Goal: Task Accomplishment & Management: Use online tool/utility

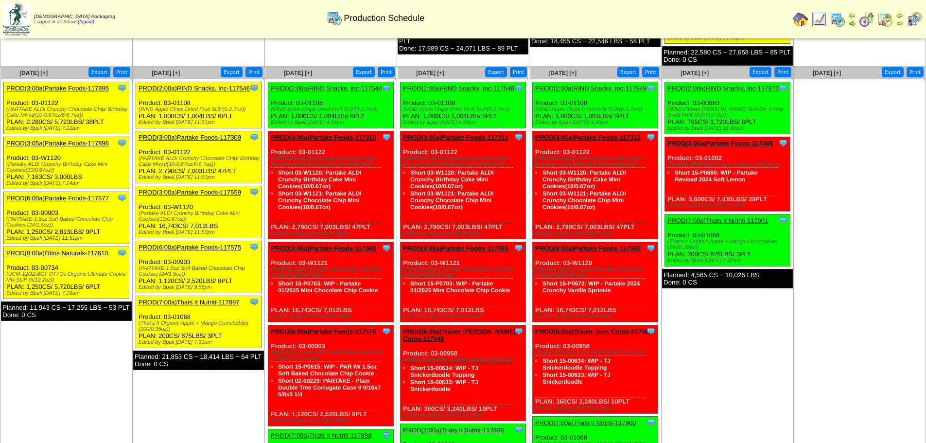
scroll to position [340, 0]
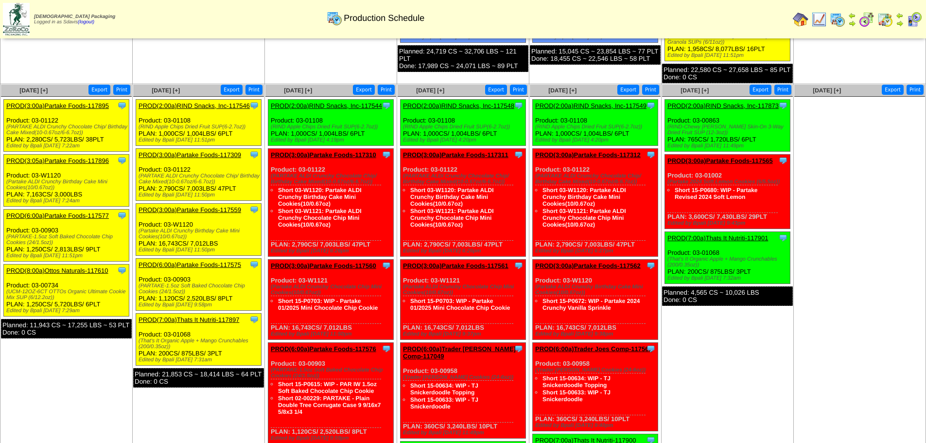
click at [60, 162] on link "PROD(3:05a)Partake Foods-117896" at bounding box center [57, 160] width 103 height 7
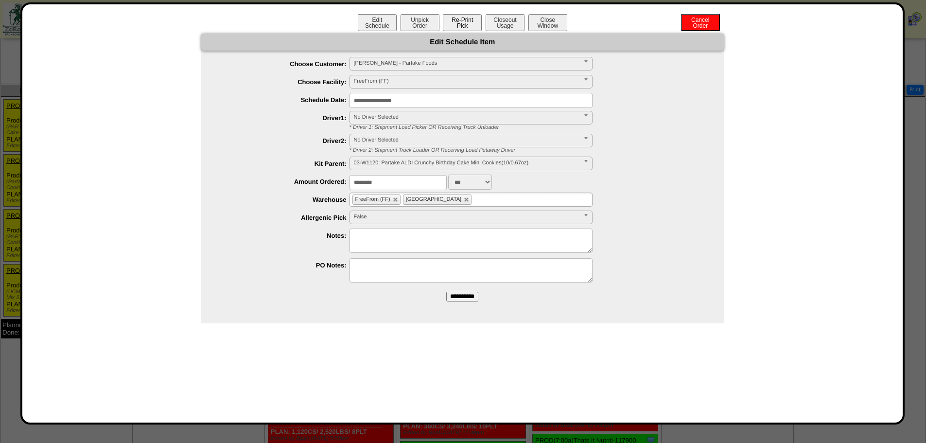
click at [465, 23] on button "Re-Print Pick" at bounding box center [462, 22] width 39 height 17
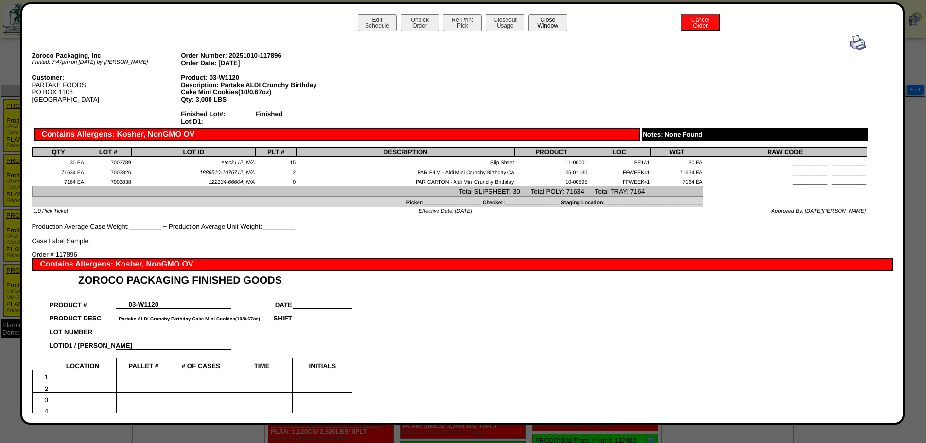
click at [544, 27] on button "Close Window" at bounding box center [547, 22] width 39 height 17
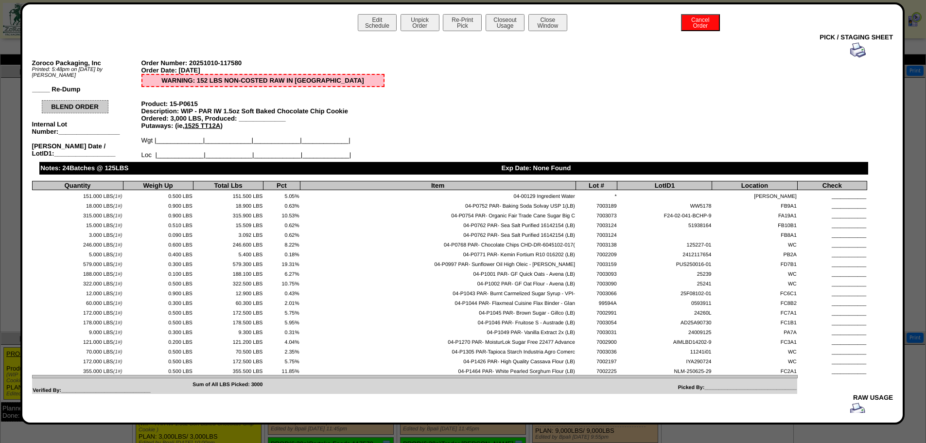
scroll to position [97, 0]
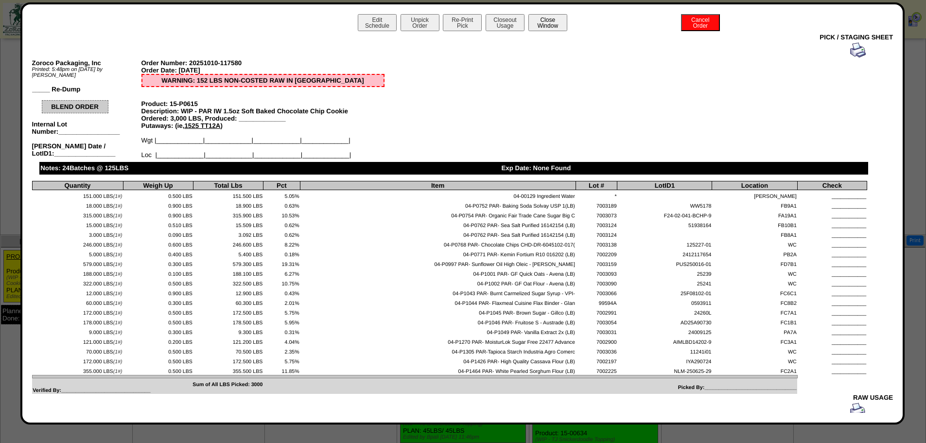
click at [543, 24] on button "Close Window" at bounding box center [547, 22] width 39 height 17
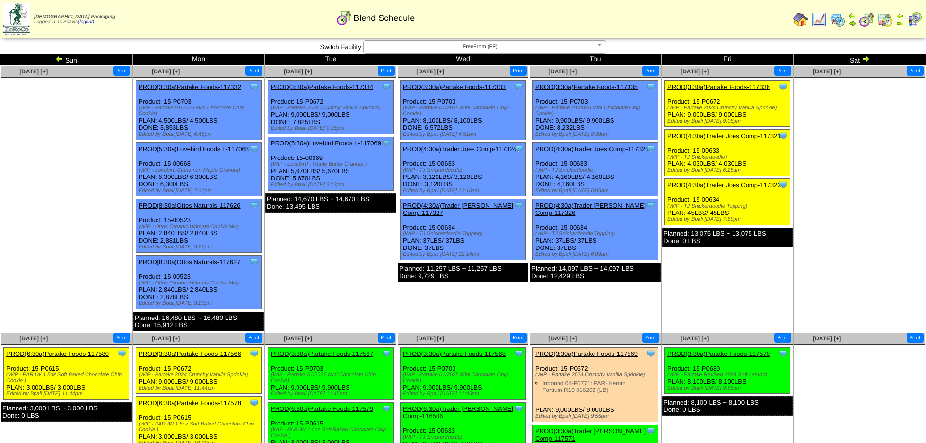
click at [84, 354] on link "PROD(6:30a)Partake Foods-117580" at bounding box center [57, 353] width 103 height 7
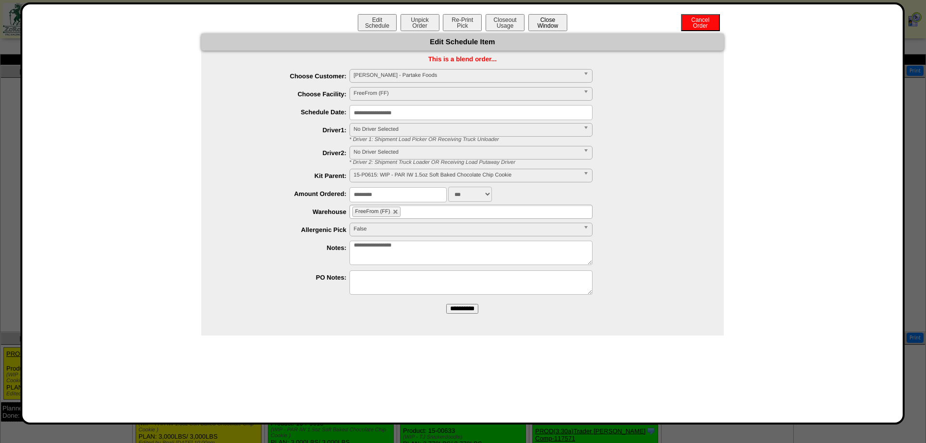
click at [545, 25] on button "Close Window" at bounding box center [547, 22] width 39 height 17
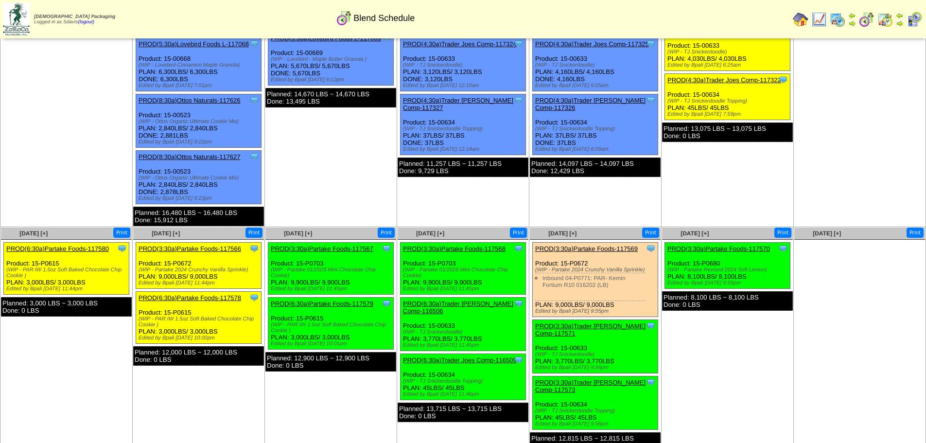
scroll to position [114, 0]
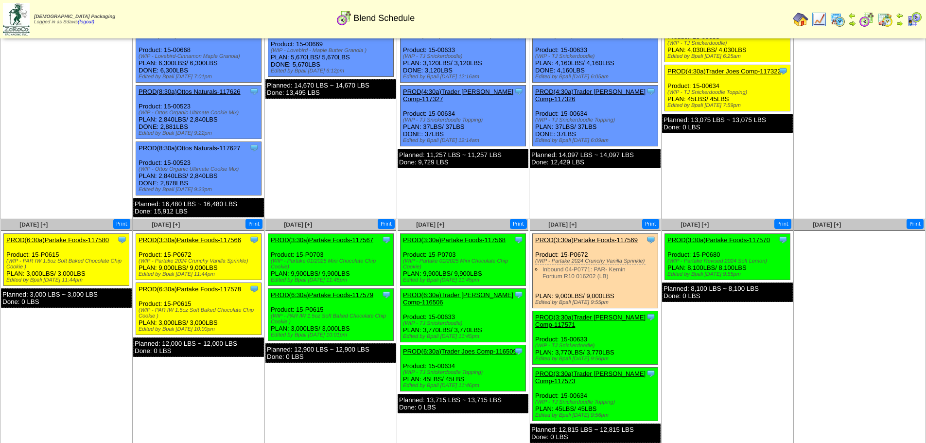
click at [218, 242] on link "PROD(3:30a)Partake Foods-117566" at bounding box center [190, 239] width 103 height 7
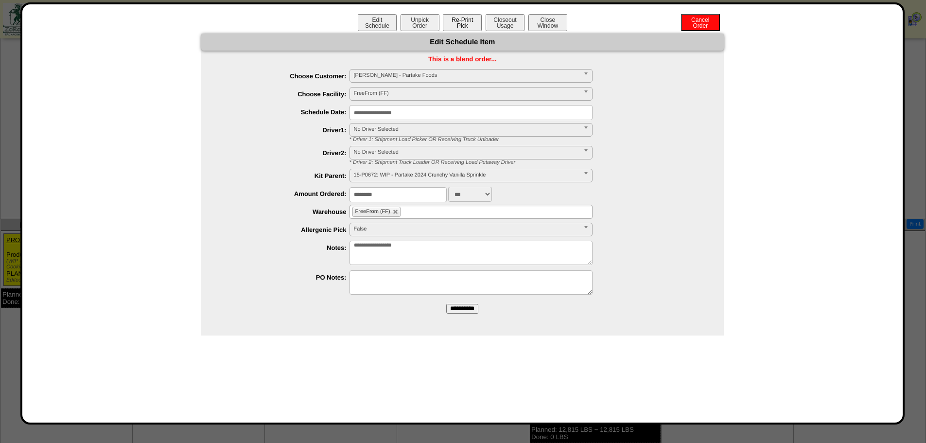
click at [464, 25] on button "Re-Print Pick" at bounding box center [462, 22] width 39 height 17
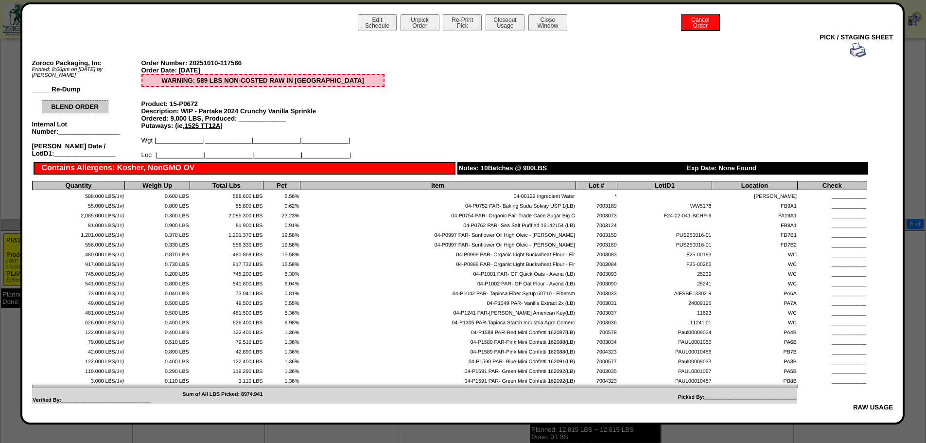
click at [852, 53] on img at bounding box center [858, 50] width 16 height 16
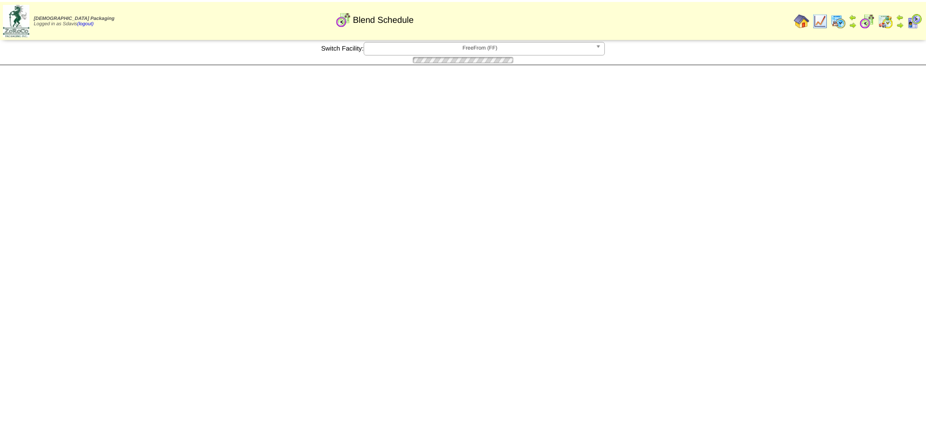
scroll to position [114, 0]
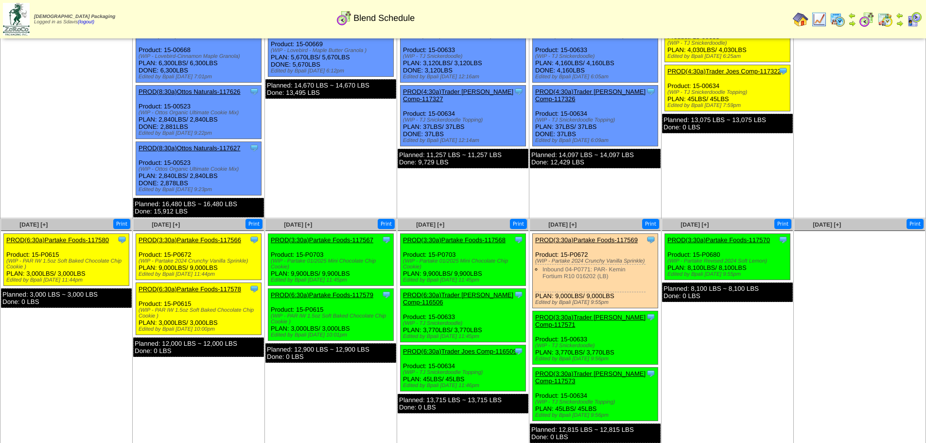
click at [223, 416] on td "Oct 13 [+] Print Clone Item PROD(3:30a)Partake Foods-117566 Partake Foods Sched…" at bounding box center [199, 331] width 132 height 226
click at [70, 357] on ul "Clone Item PROD(6:30a)Partake Foods-117580 Partake Foods ScheduleID: 117580 579…" at bounding box center [66, 306] width 131 height 146
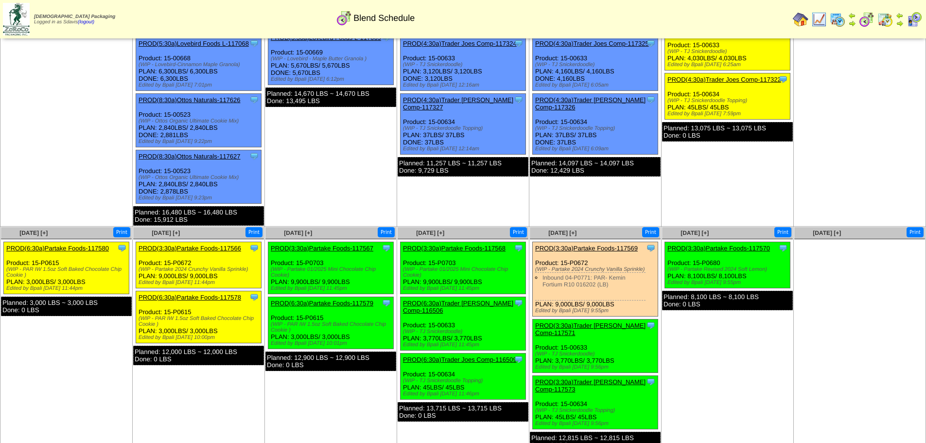
scroll to position [105, 0]
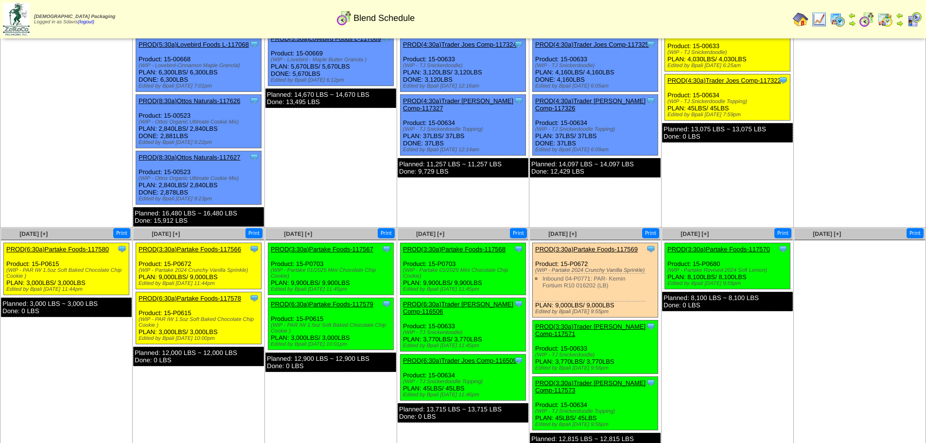
click at [205, 299] on link "PROD(6:30a)Partake Foods-117578" at bounding box center [190, 298] width 103 height 7
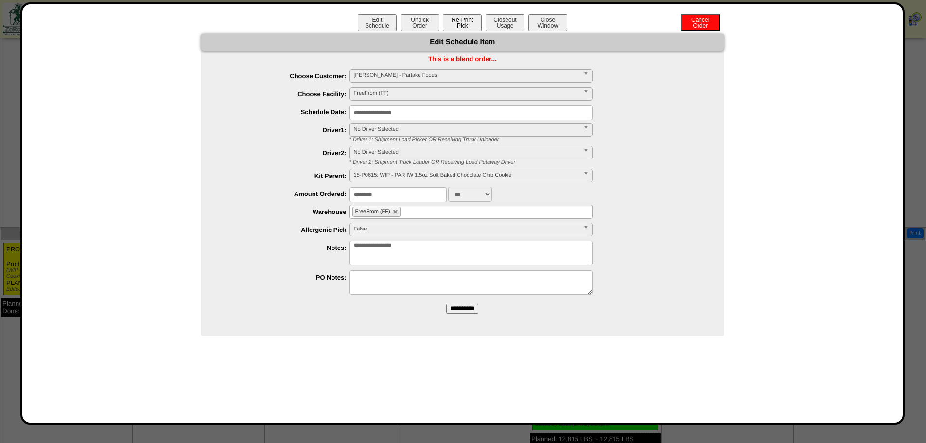
click at [454, 24] on button "Re-Print Pick" at bounding box center [462, 22] width 39 height 17
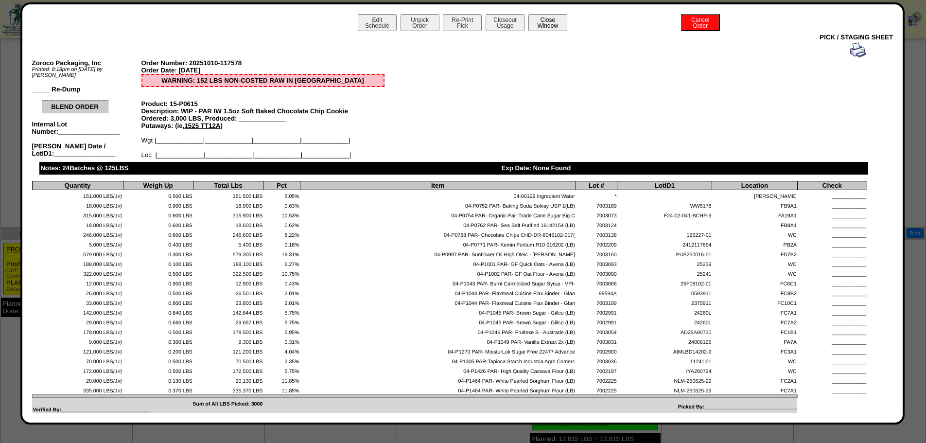
click at [544, 21] on button "Close Window" at bounding box center [547, 22] width 39 height 17
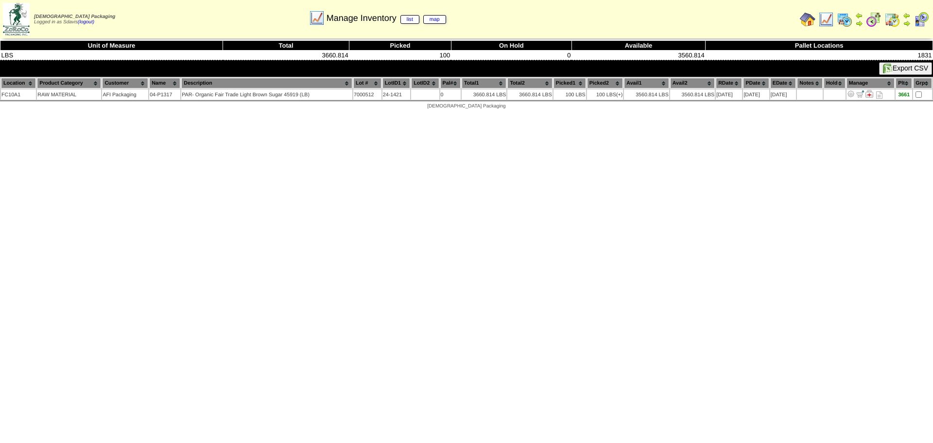
click at [827, 16] on img at bounding box center [827, 20] width 16 height 16
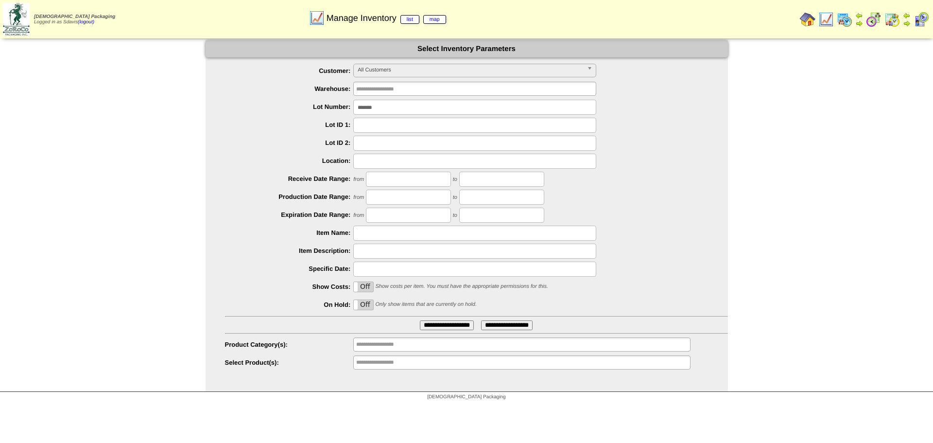
drag, startPoint x: 397, startPoint y: 106, endPoint x: 176, endPoint y: 123, distance: 222.3
click at [176, 123] on div "**********" at bounding box center [466, 215] width 933 height 351
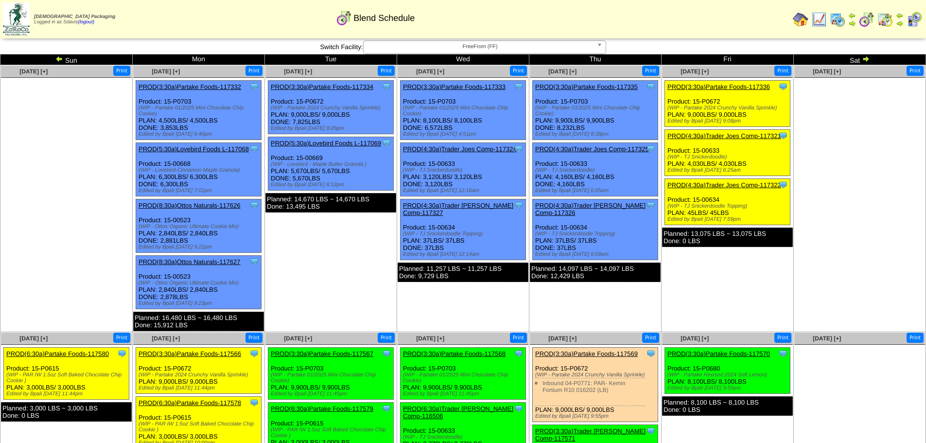
click at [82, 351] on link "PROD(6:30a)Partake Foods-117580" at bounding box center [57, 353] width 103 height 7
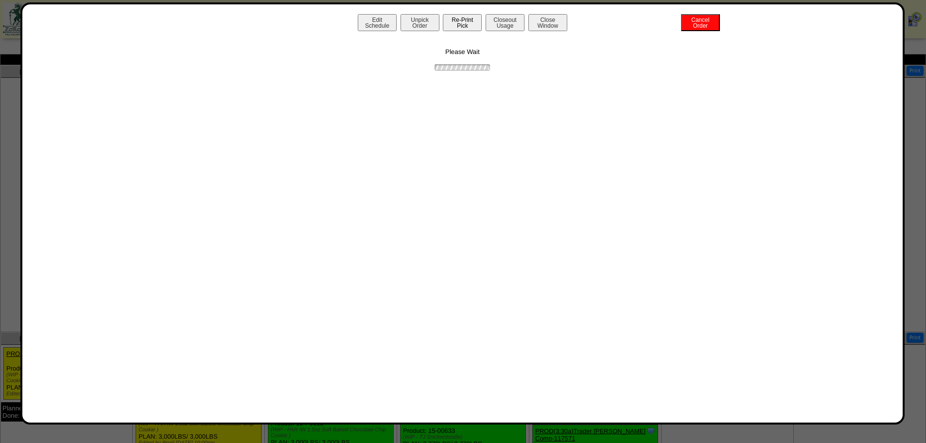
click at [464, 20] on button "Re-Print Pick" at bounding box center [462, 22] width 39 height 17
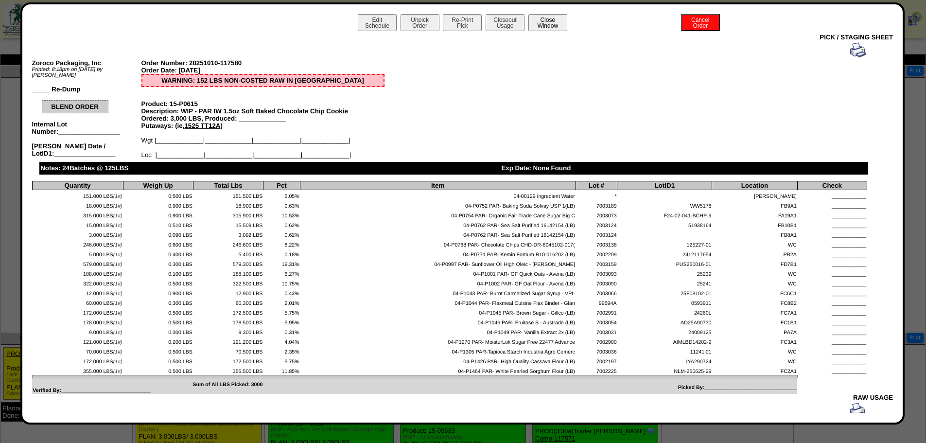
click at [549, 22] on button "Close Window" at bounding box center [547, 22] width 39 height 17
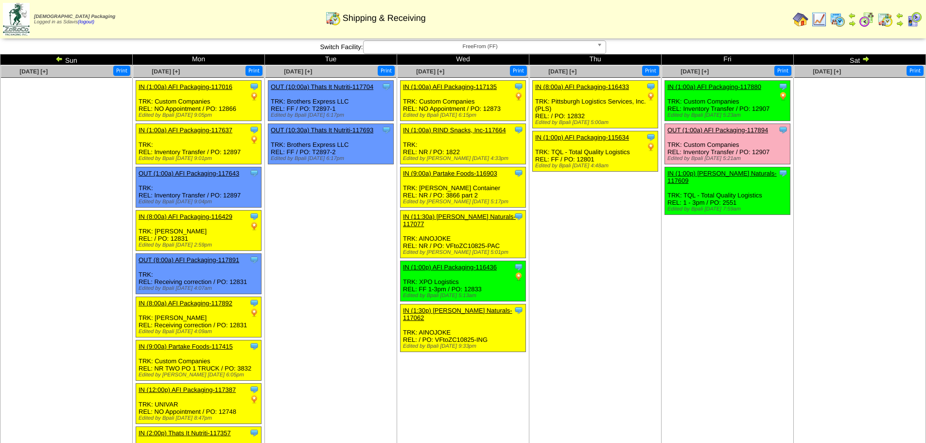
click at [732, 174] on link "IN (1:00p) [PERSON_NAME] Naturals-117609" at bounding box center [721, 177] width 109 height 15
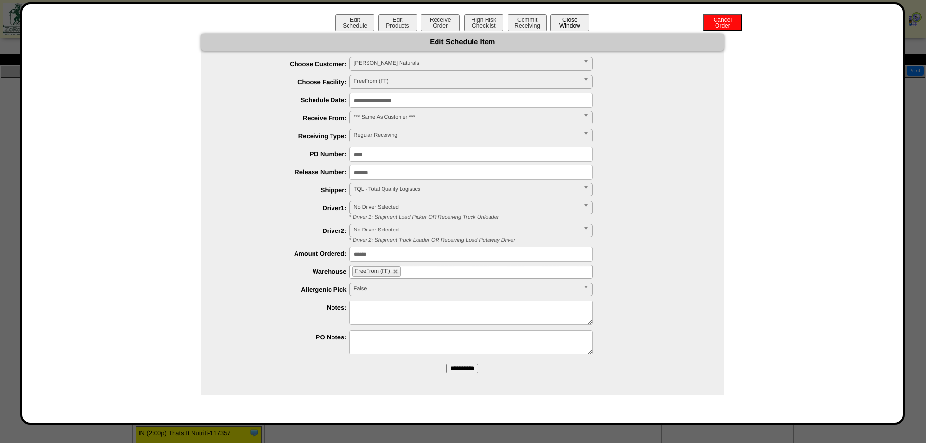
click at [572, 18] on button "Close Window" at bounding box center [569, 22] width 39 height 17
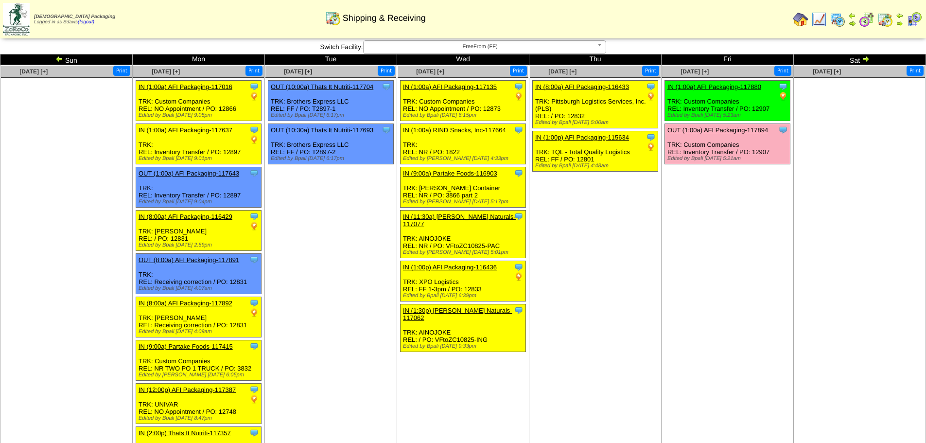
click at [742, 207] on ul "Clone Item IN (1:00a) AFI Packaging-117880 AFI Packaging ScheduleID: 117880 500…" at bounding box center [727, 153] width 131 height 146
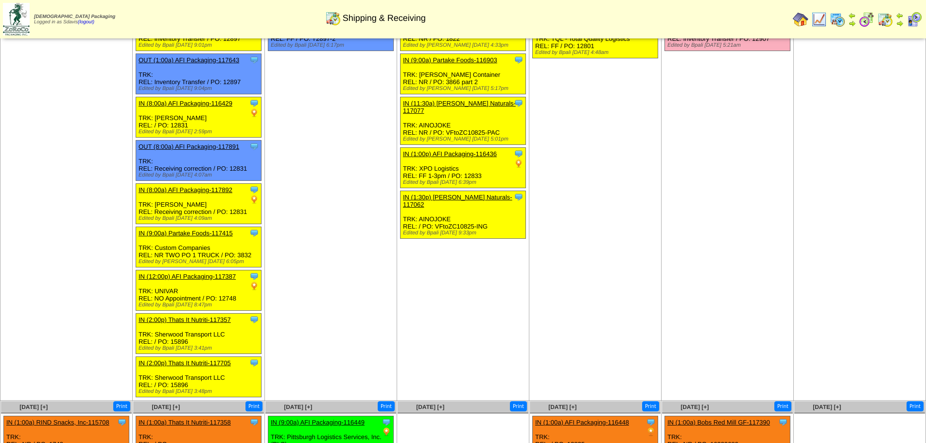
scroll to position [317, 0]
